Goal: Navigation & Orientation: Find specific page/section

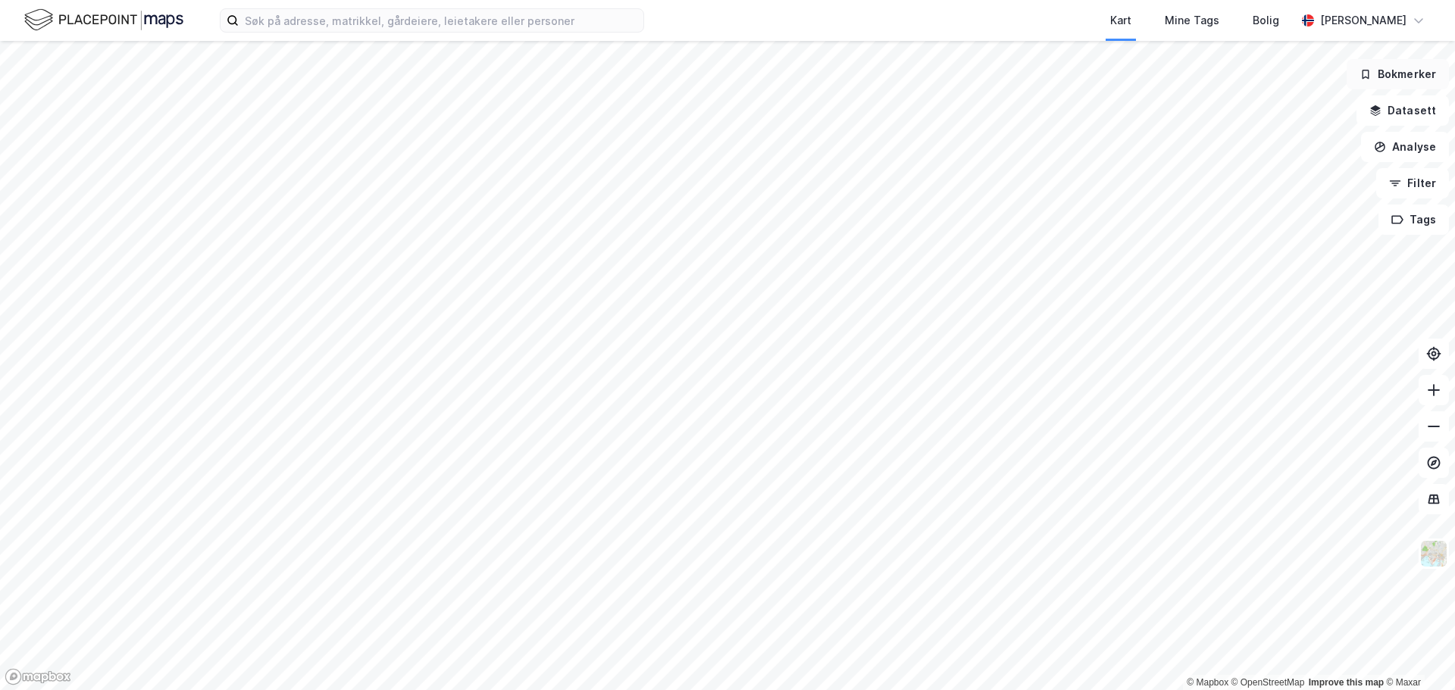
click at [1405, 80] on button "Bokmerker" at bounding box center [1398, 74] width 102 height 30
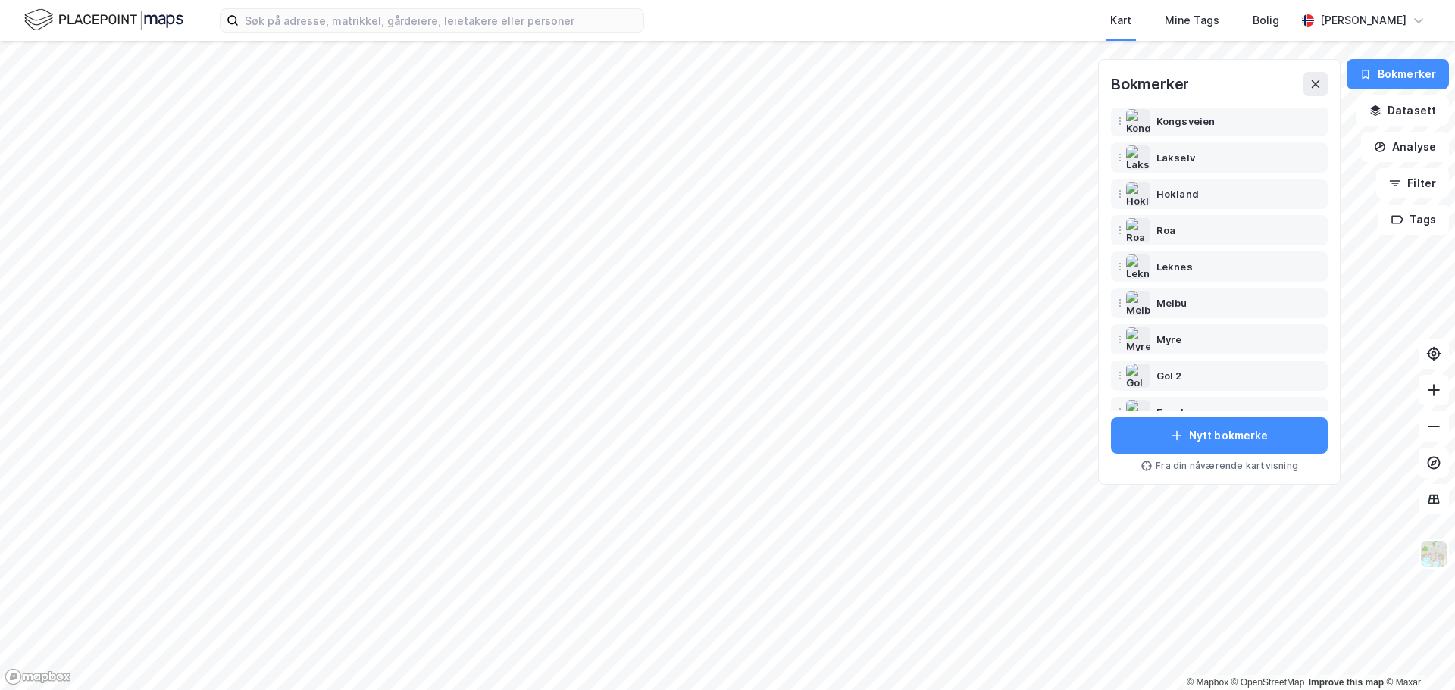
scroll to position [76, 0]
click at [1176, 156] on div "Lakselv" at bounding box center [1176, 157] width 39 height 18
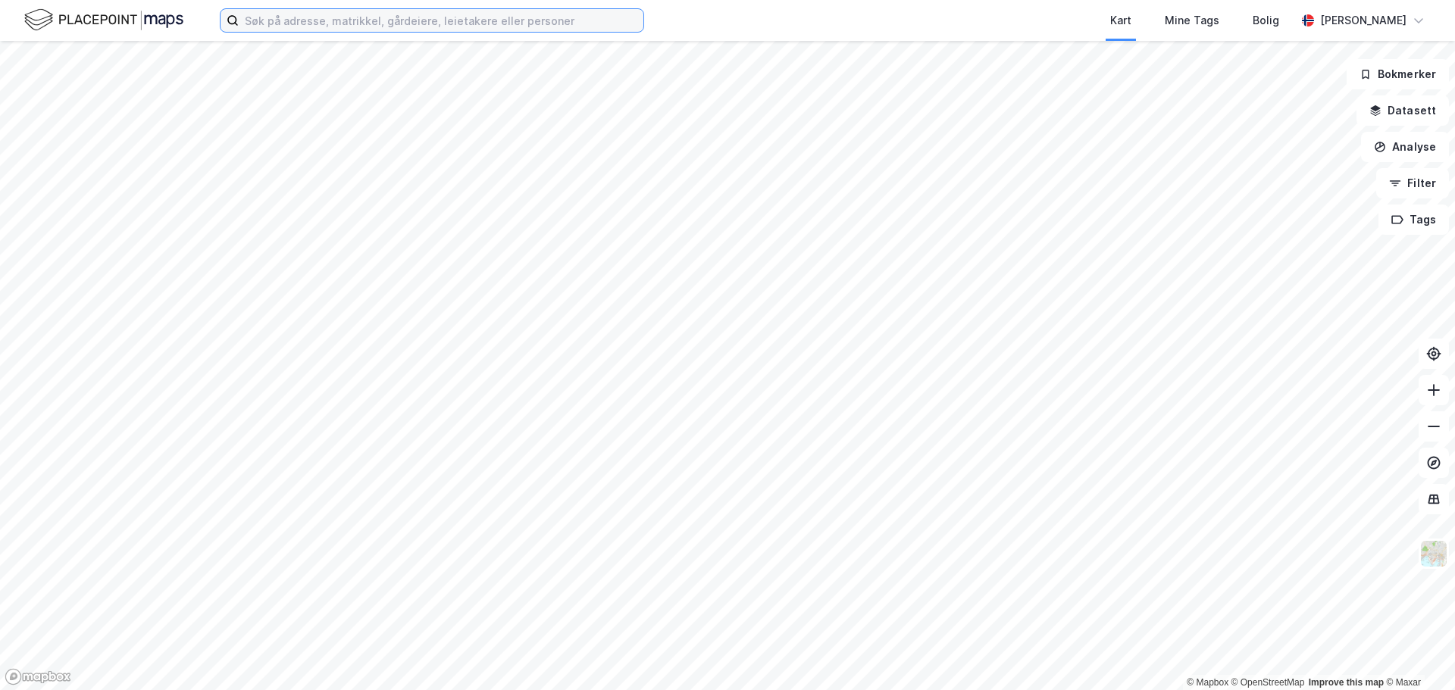
click at [496, 19] on input at bounding box center [441, 20] width 405 height 23
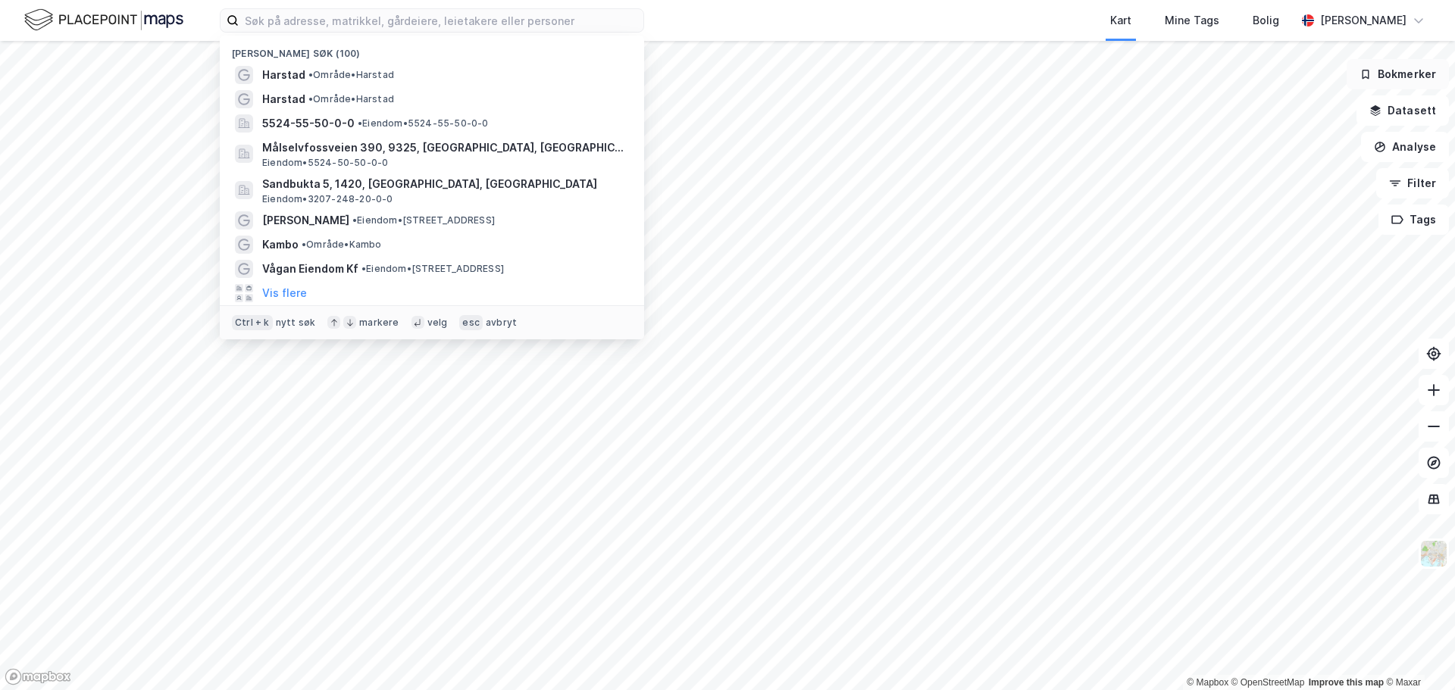
click at [1412, 78] on button "Bokmerker" at bounding box center [1398, 74] width 102 height 30
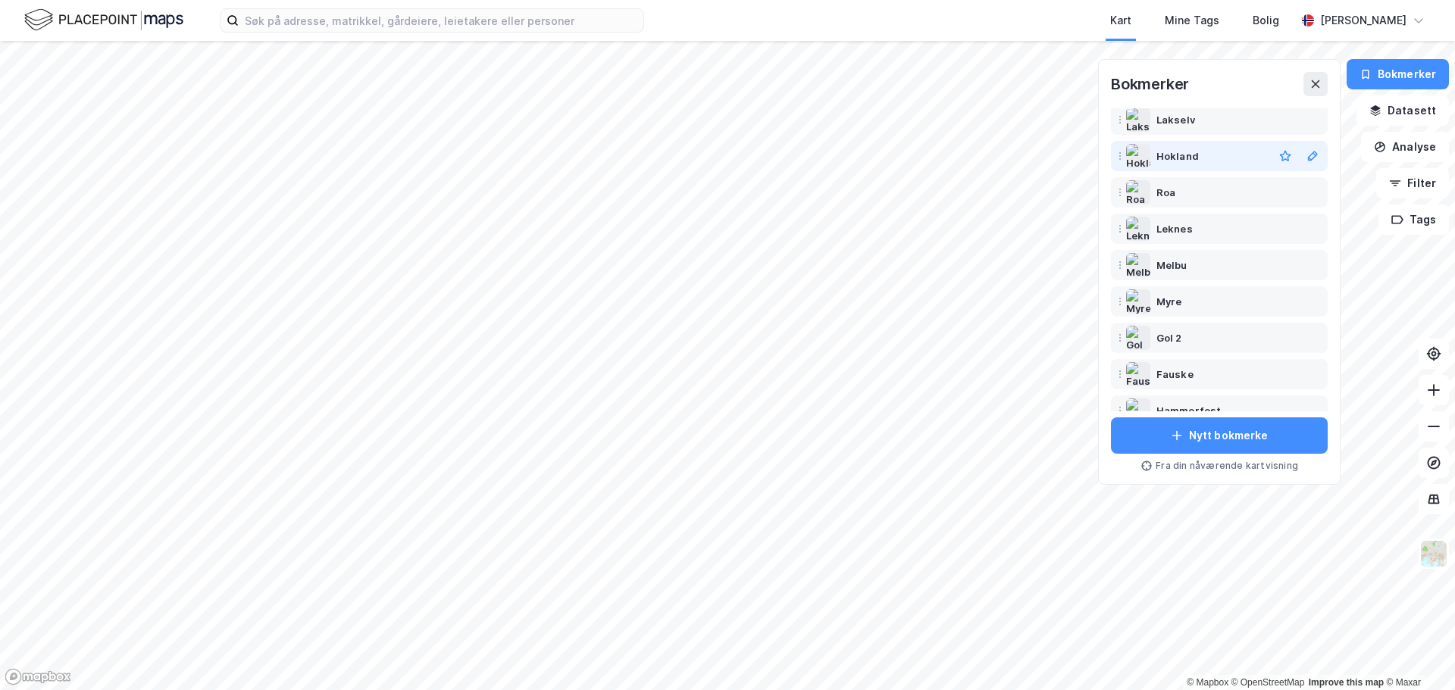
scroll to position [91, 0]
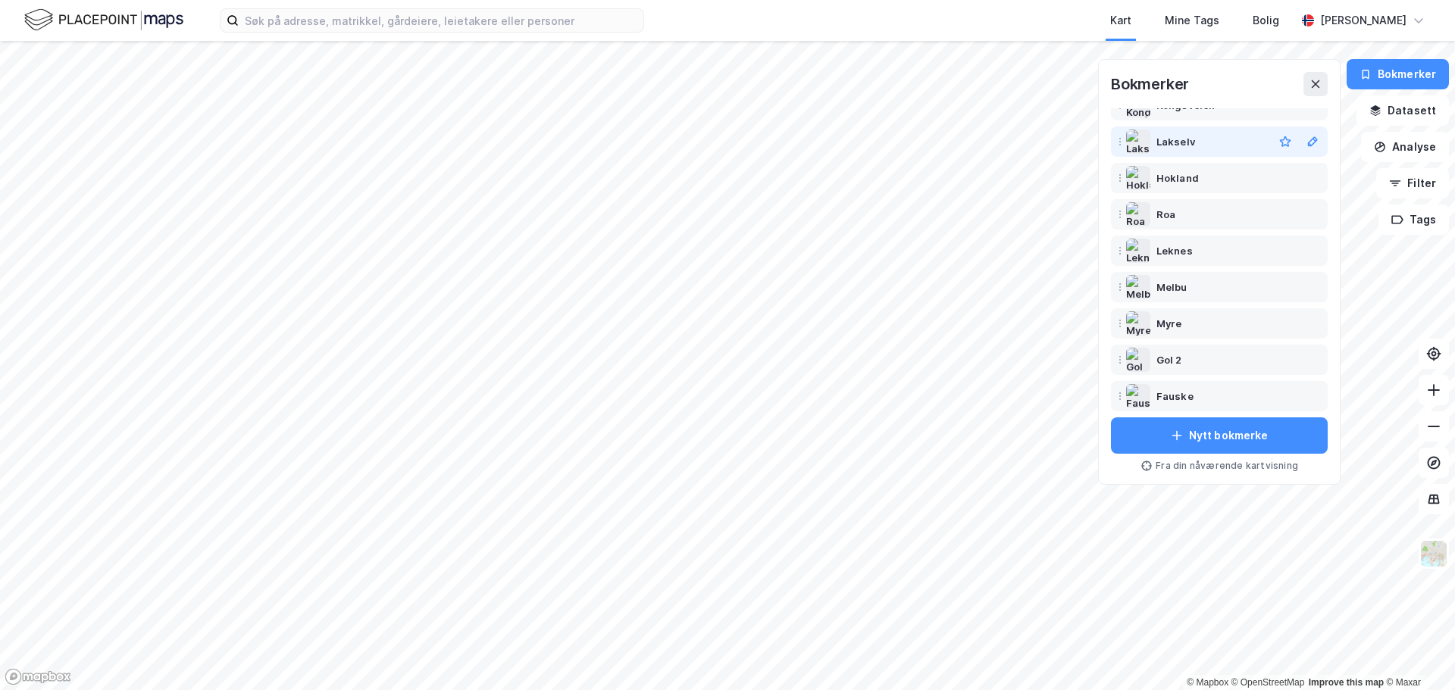
click at [1183, 140] on div "Lakselv" at bounding box center [1176, 142] width 39 height 18
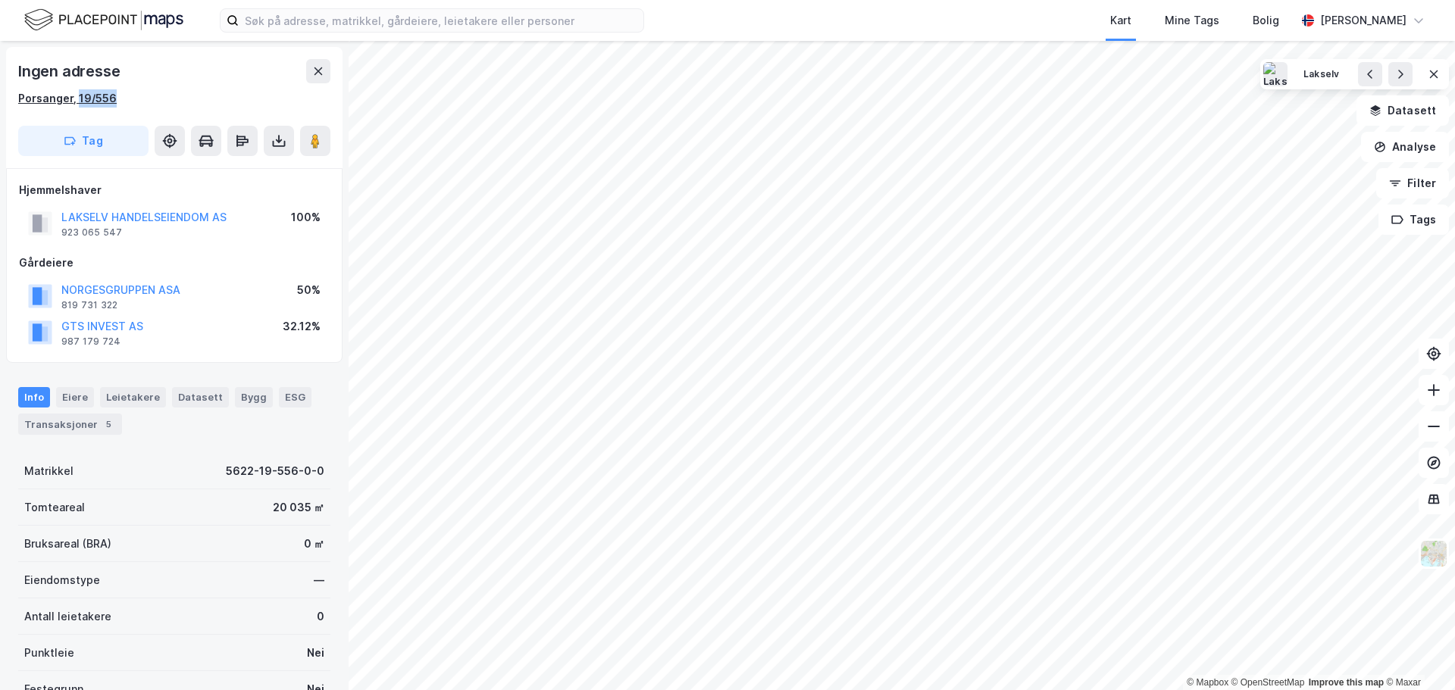
drag, startPoint x: 133, startPoint y: 95, endPoint x: 75, endPoint y: 96, distance: 57.6
click at [75, 96] on div "Porsanger, 19/556" at bounding box center [174, 98] width 312 height 18
copy div "19/556"
